Goal: Task Accomplishment & Management: Manage account settings

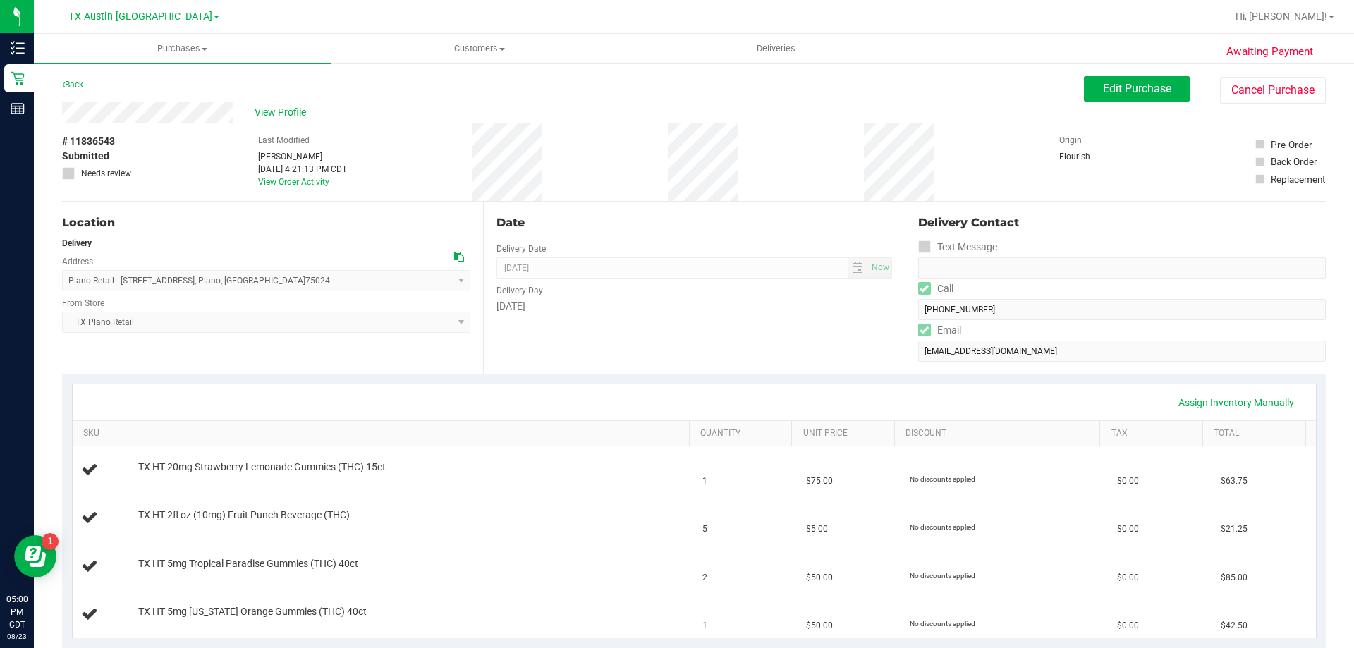
click at [1267, 59] on span "Awaiting Payment" at bounding box center [1269, 52] width 87 height 16
click at [1288, 23] on link "Hi, [PERSON_NAME]!" at bounding box center [1285, 16] width 110 height 15
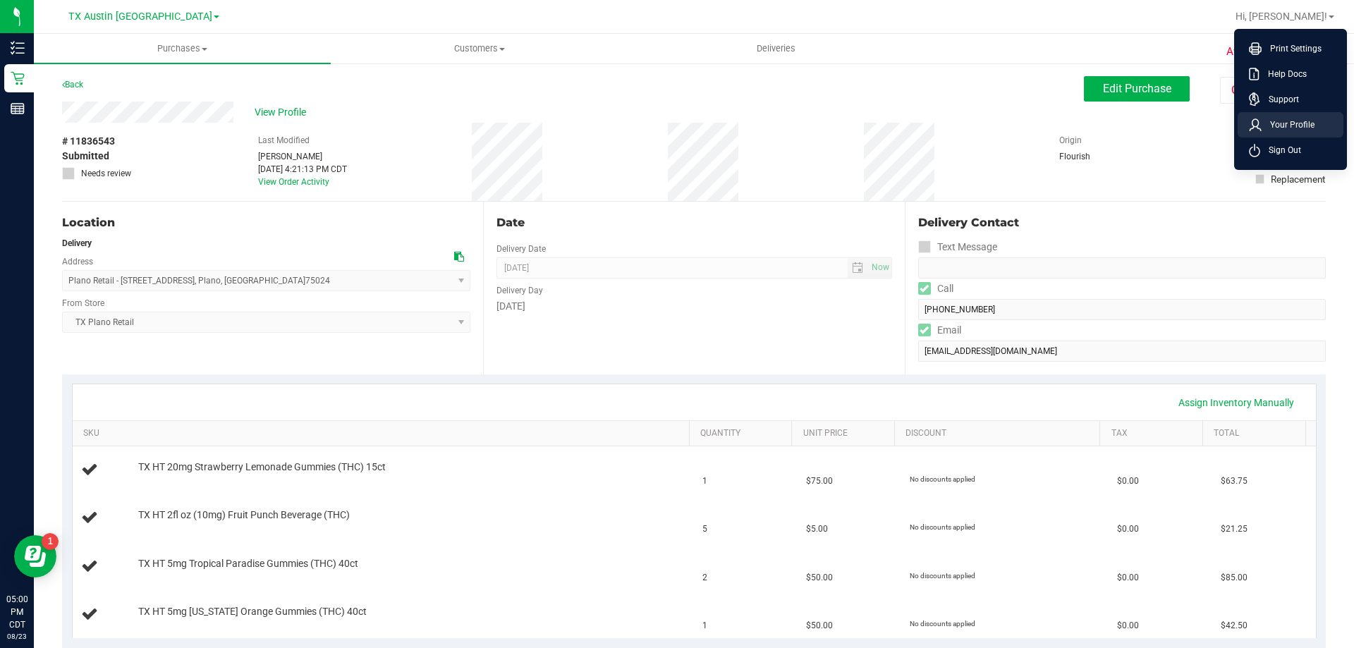
click at [1282, 136] on li "Your Profile" at bounding box center [1290, 124] width 106 height 25
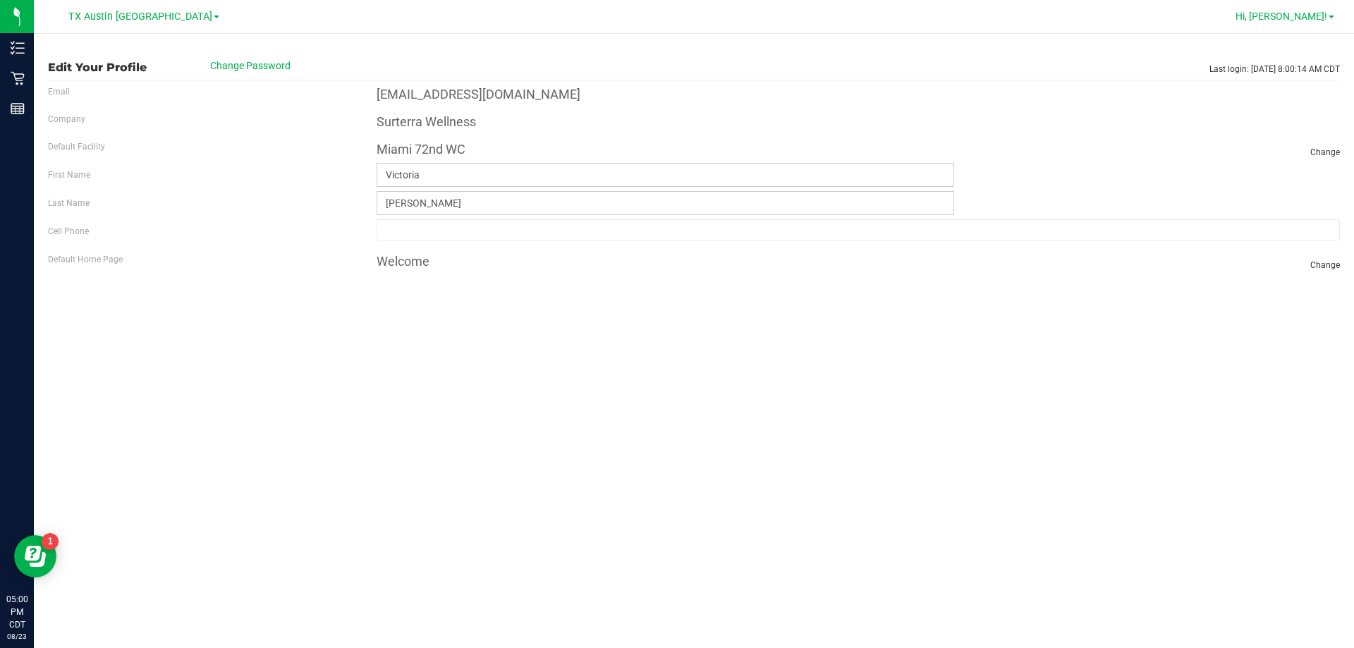
click at [1298, 18] on span "Hi, [PERSON_NAME]!" at bounding box center [1281, 16] width 92 height 11
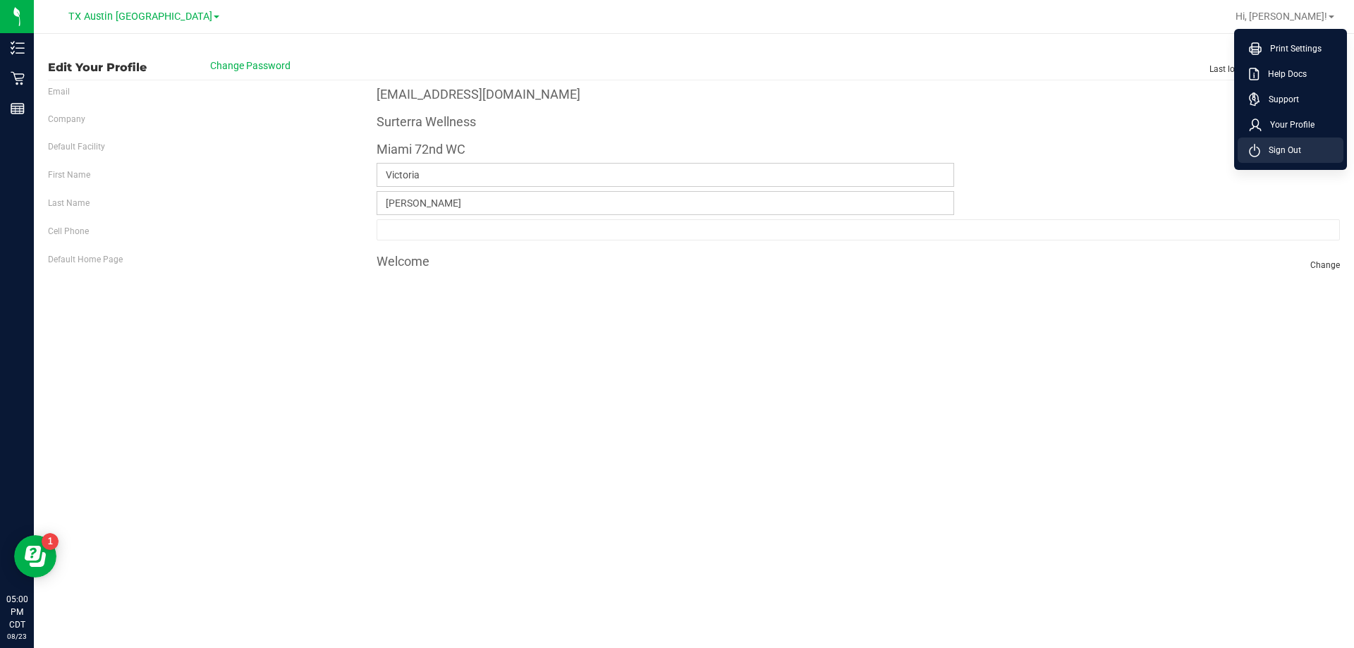
click at [1272, 150] on span "Sign Out" at bounding box center [1280, 150] width 41 height 14
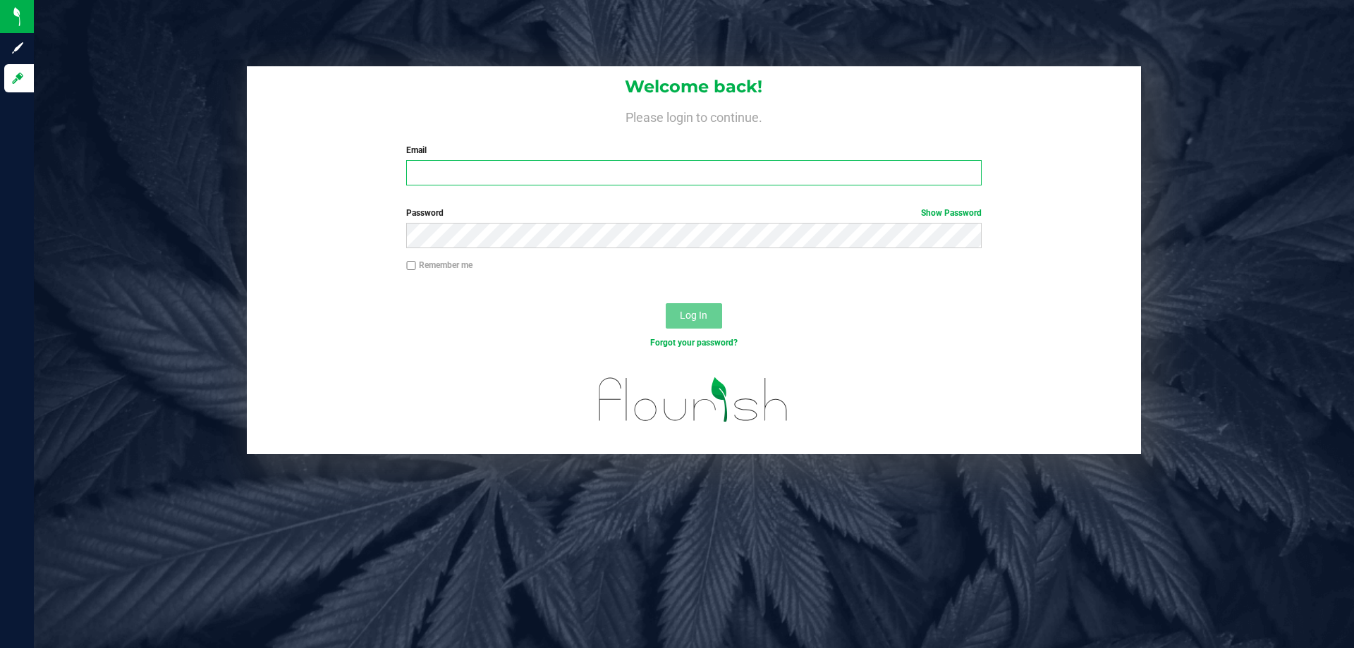
type input "[EMAIL_ADDRESS][DOMAIN_NAME]"
